Goal: Task Accomplishment & Management: Manage account settings

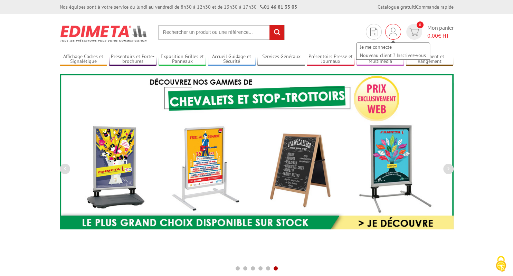
click at [395, 34] on img at bounding box center [393, 32] width 8 height 8
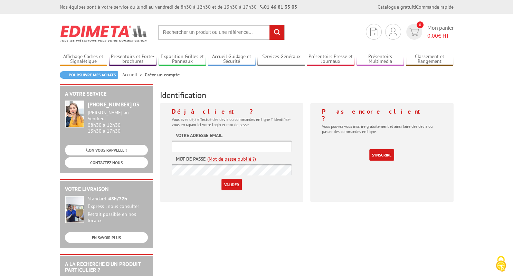
click at [268, 147] on input "text" at bounding box center [232, 146] width 120 height 11
type input "anna.arizafy@addictions-france.org"
click at [221, 179] on input "Valider" at bounding box center [231, 184] width 20 height 11
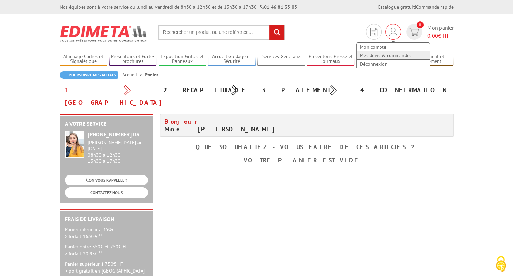
click at [385, 55] on link "Mes devis & commandes" at bounding box center [392, 55] width 73 height 8
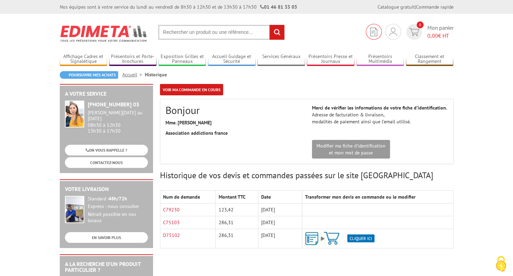
click at [375, 34] on img at bounding box center [373, 32] width 7 height 9
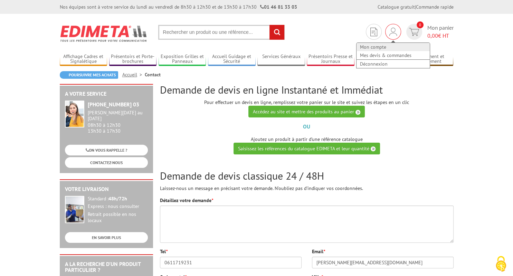
click at [389, 46] on link "Mon compte" at bounding box center [392, 47] width 73 height 8
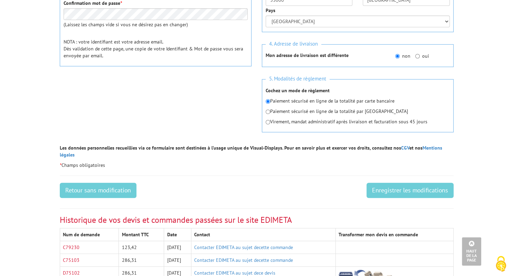
scroll to position [328, 0]
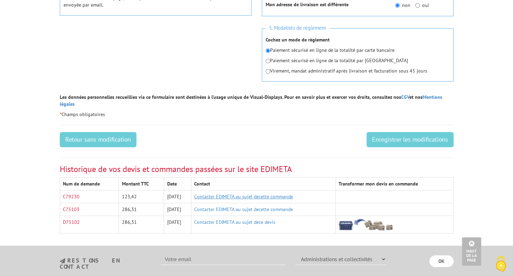
click at [251, 193] on link "Contacter EDIMETA au sujet decette commande" at bounding box center [243, 196] width 99 height 6
click at [293, 193] on link "Contacter EDIMETA au sujet decette commande" at bounding box center [243, 196] width 99 height 6
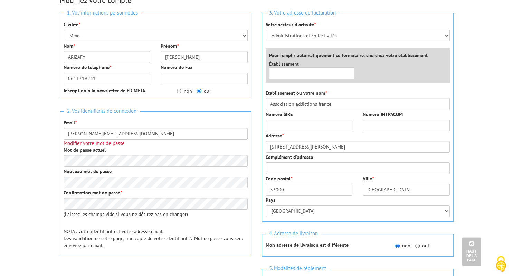
scroll to position [0, 0]
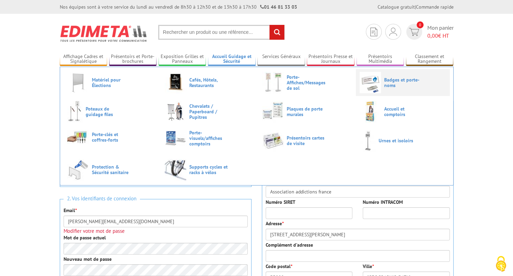
click at [406, 85] on span "Badges et porte-noms" at bounding box center [404, 82] width 41 height 11
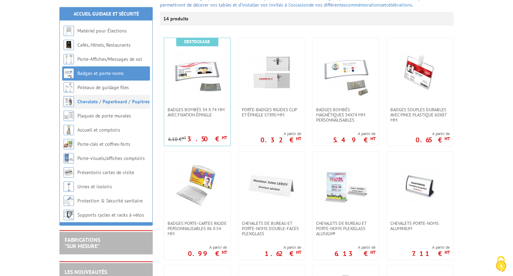
scroll to position [109, 0]
click at [106, 93] on li "Poteaux de guidage files" at bounding box center [106, 87] width 88 height 14
click at [109, 88] on link "Poteaux de guidage files" at bounding box center [103, 87] width 52 height 6
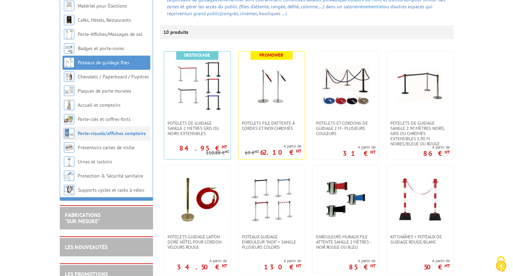
scroll to position [109, 0]
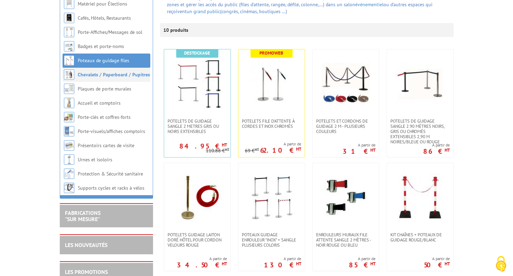
click at [100, 78] on li "Chevalets / Paperboard / Pupitres" at bounding box center [106, 75] width 88 height 14
click at [103, 88] on link "Plaques de porte murales" at bounding box center [105, 89] width 54 height 6
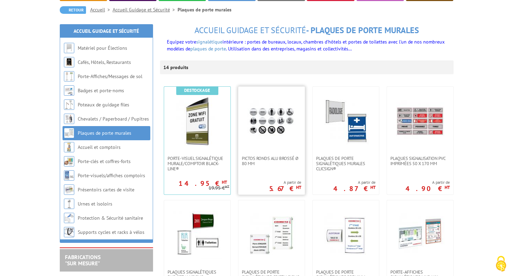
scroll to position [109, 0]
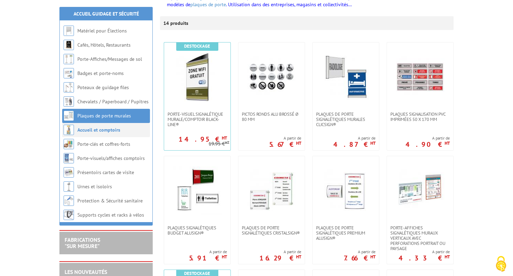
click at [87, 127] on link "Accueil et comptoirs" at bounding box center [98, 130] width 43 height 6
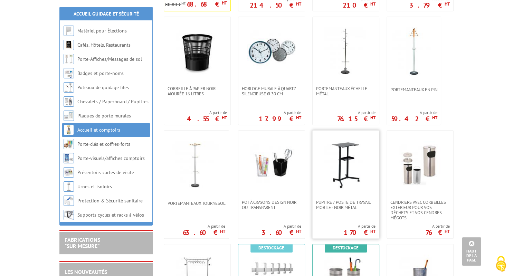
scroll to position [365, 0]
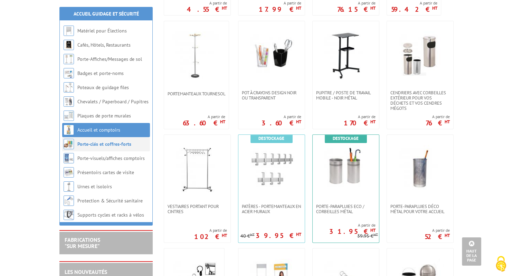
click at [120, 148] on li "Porte-clés et coffres-forts" at bounding box center [106, 144] width 88 height 14
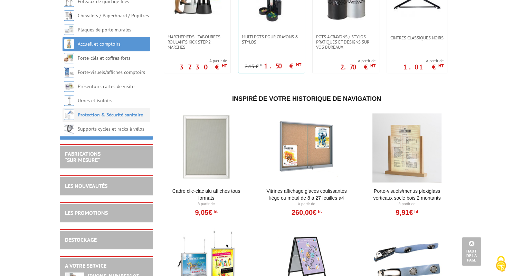
scroll to position [765, 0]
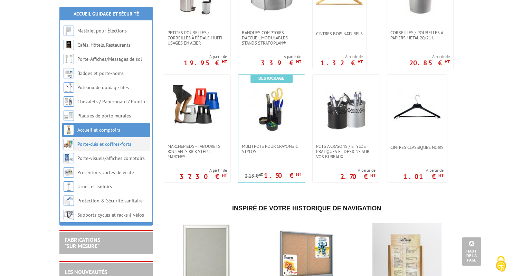
click at [121, 145] on link "Porte-clés et coffres-forts" at bounding box center [104, 144] width 54 height 6
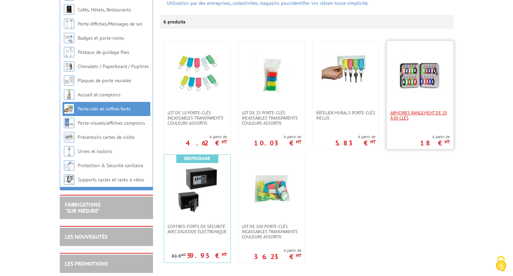
scroll to position [146, 0]
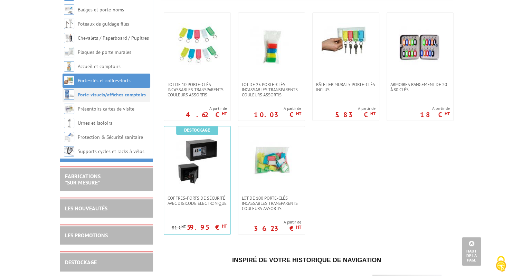
click at [88, 95] on link "Porte-visuels/affiches comptoirs" at bounding box center [112, 94] width 68 height 6
